Goal: Book appointment/travel/reservation

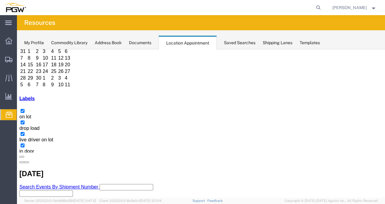
scroll to position [48, 0]
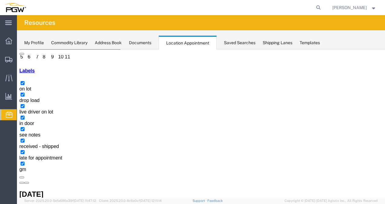
scroll to position [16, 0]
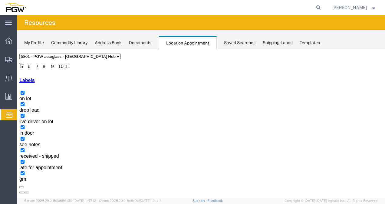
select select "1"
select select
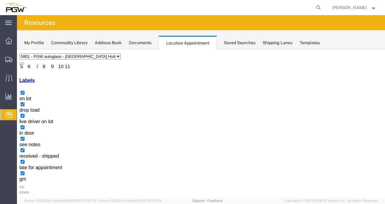
select select "1"
select select
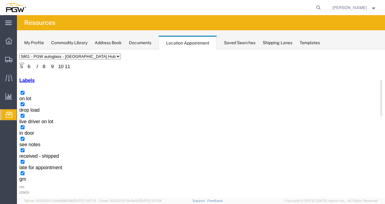
copy h3 "BEAU5569450"
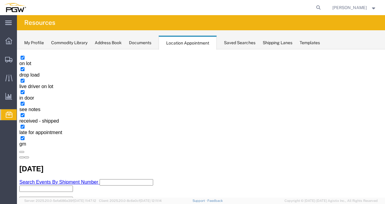
scroll to position [59, 0]
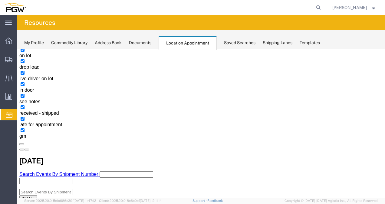
select select "1"
select select
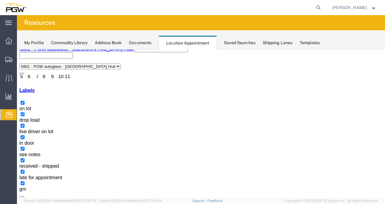
scroll to position [32, 0]
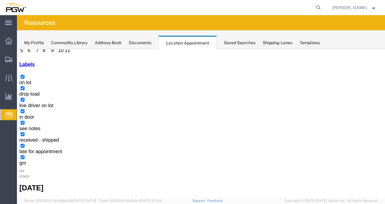
select select "1"
select select
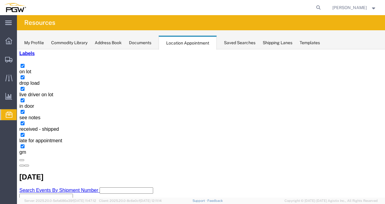
scroll to position [46, 0]
